Goal: Information Seeking & Learning: Learn about a topic

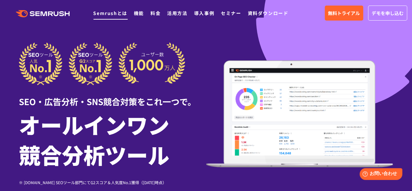
click at [117, 10] on link "Semrushとは" at bounding box center [110, 13] width 34 height 7
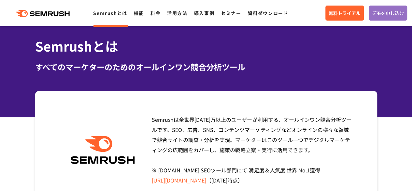
scroll to position [33, 0]
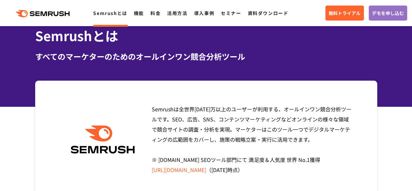
click at [296, 66] on div "Semrushとは すべてのマーケターのためのオールインワン競合分析ツール" at bounding box center [206, 57] width 412 height 99
click at [317, 155] on div "Semrushは全世界1000万以上のユーザーが利用する、オールインワン競合分析ツールです。SEO、広告、SNS、コンテンツマーケティングなどオンラインの様々…" at bounding box center [250, 139] width 207 height 71
